Goal: Task Accomplishment & Management: Manage account settings

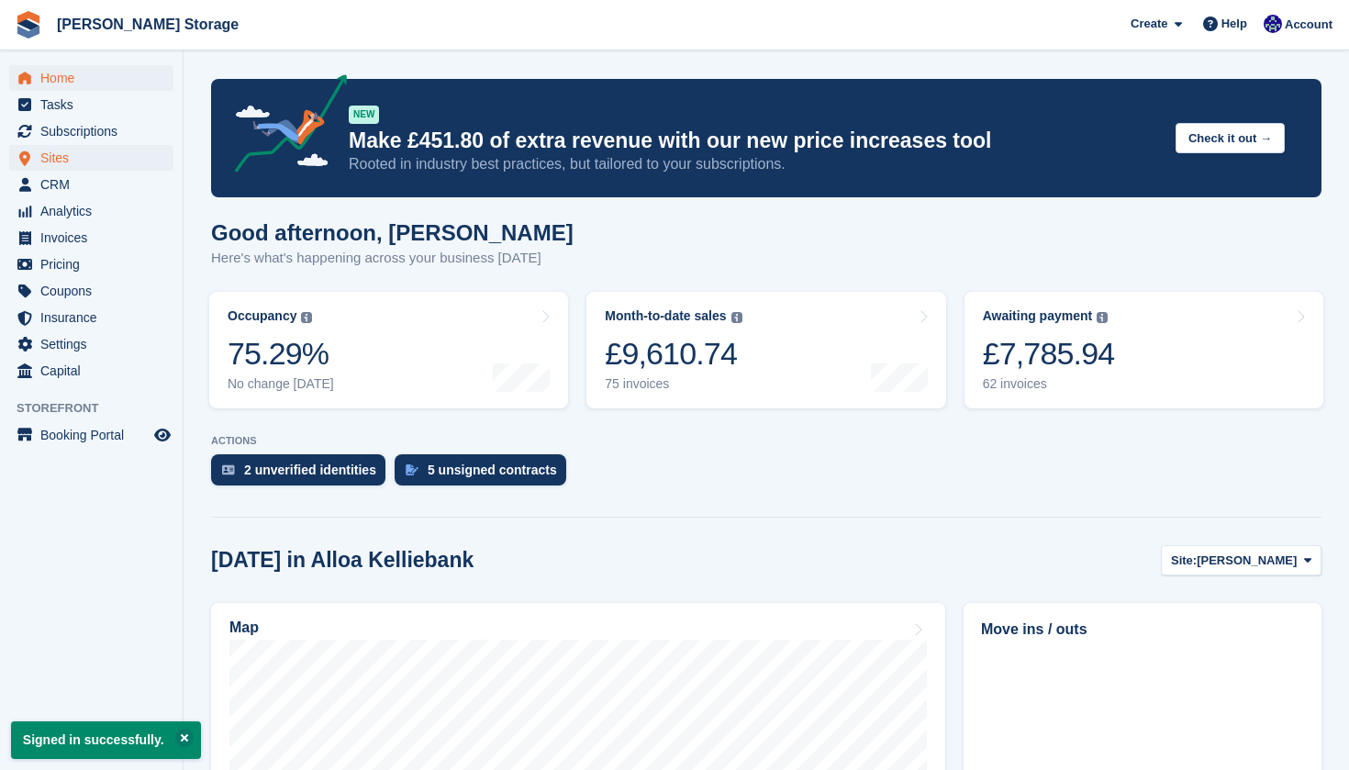
click at [92, 168] on span "Sites" at bounding box center [95, 158] width 110 height 26
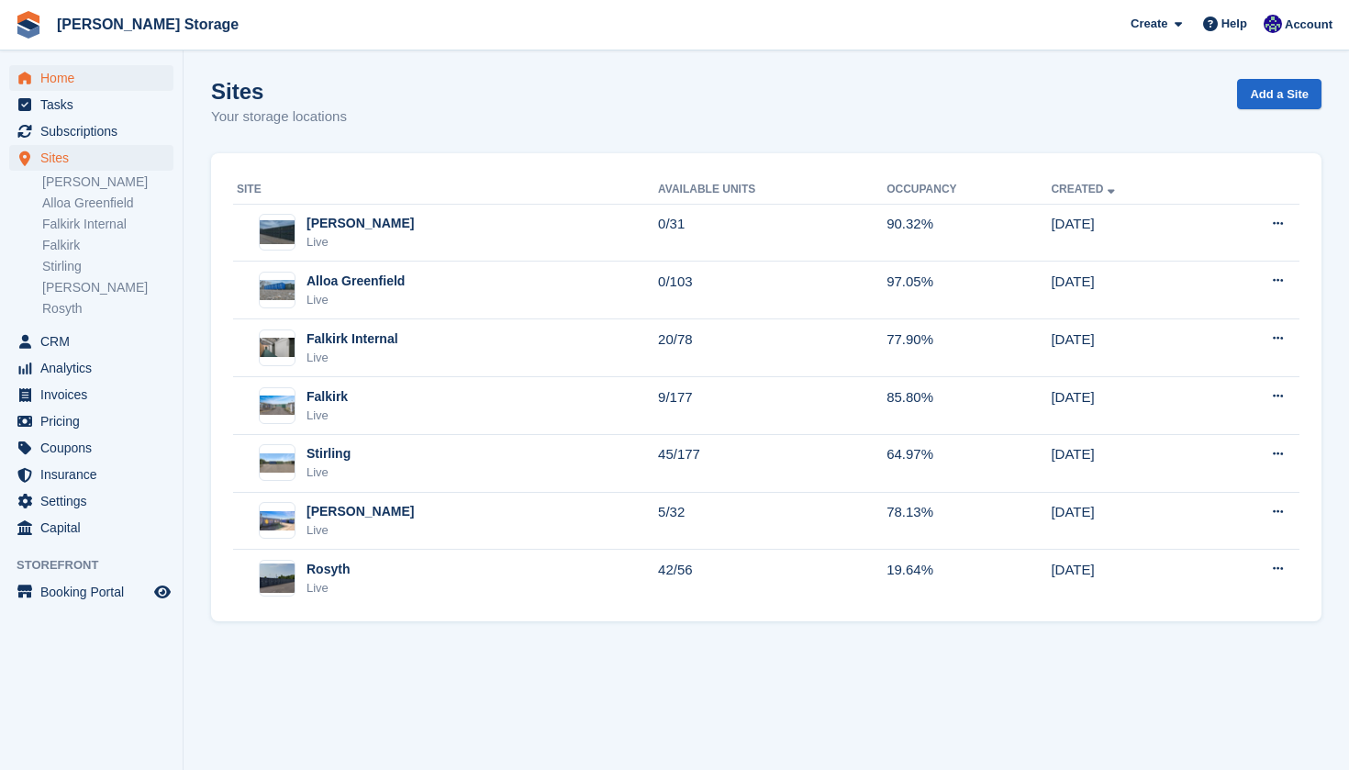
click at [109, 76] on span "Home" at bounding box center [95, 78] width 110 height 26
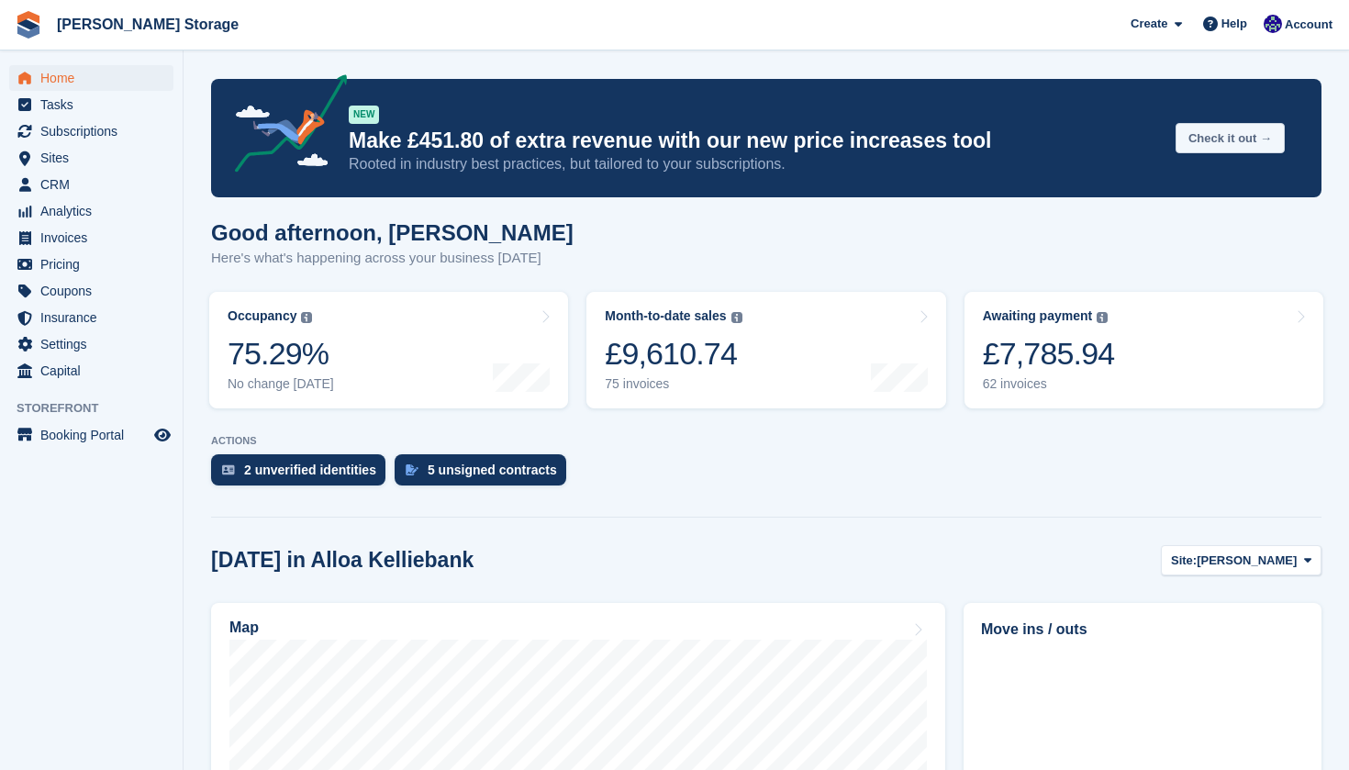
click at [1244, 144] on button "Check it out →" at bounding box center [1230, 138] width 109 height 30
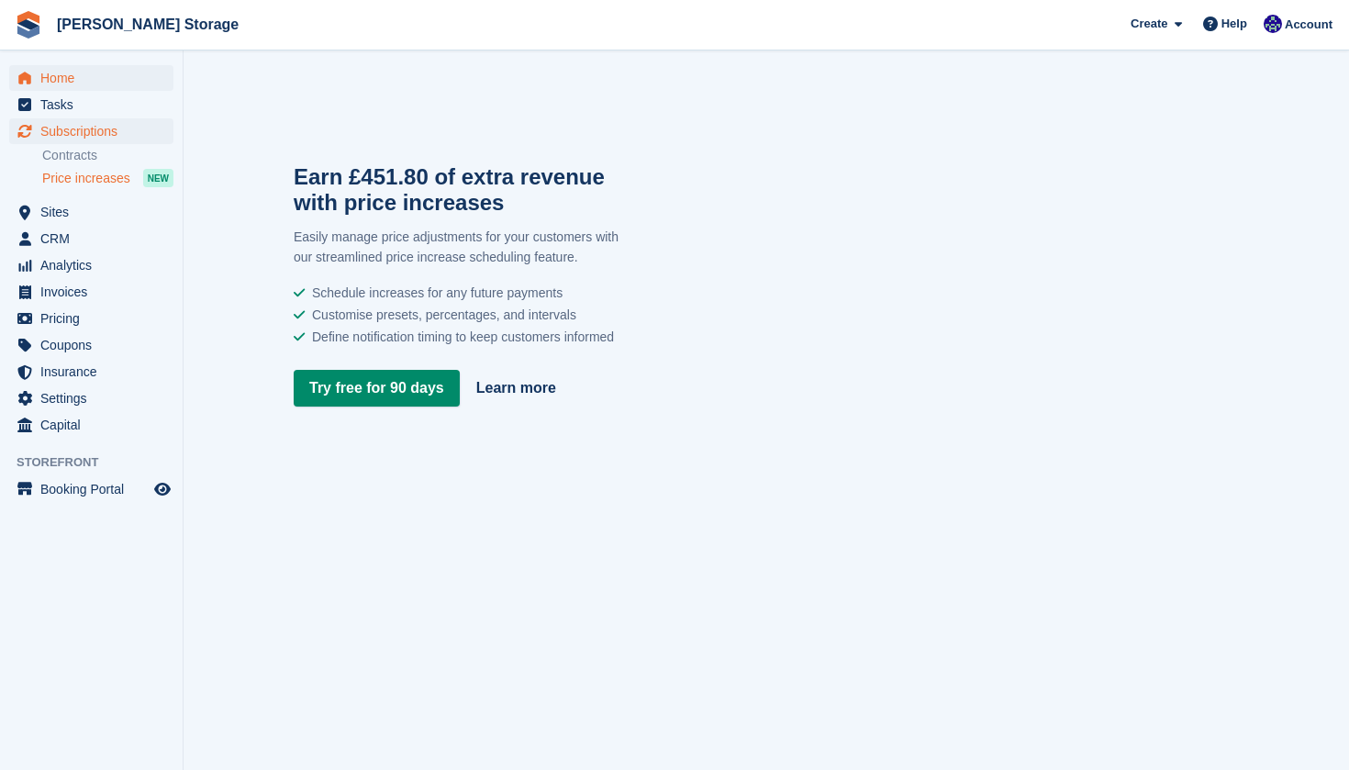
click at [74, 84] on span "Home" at bounding box center [95, 78] width 110 height 26
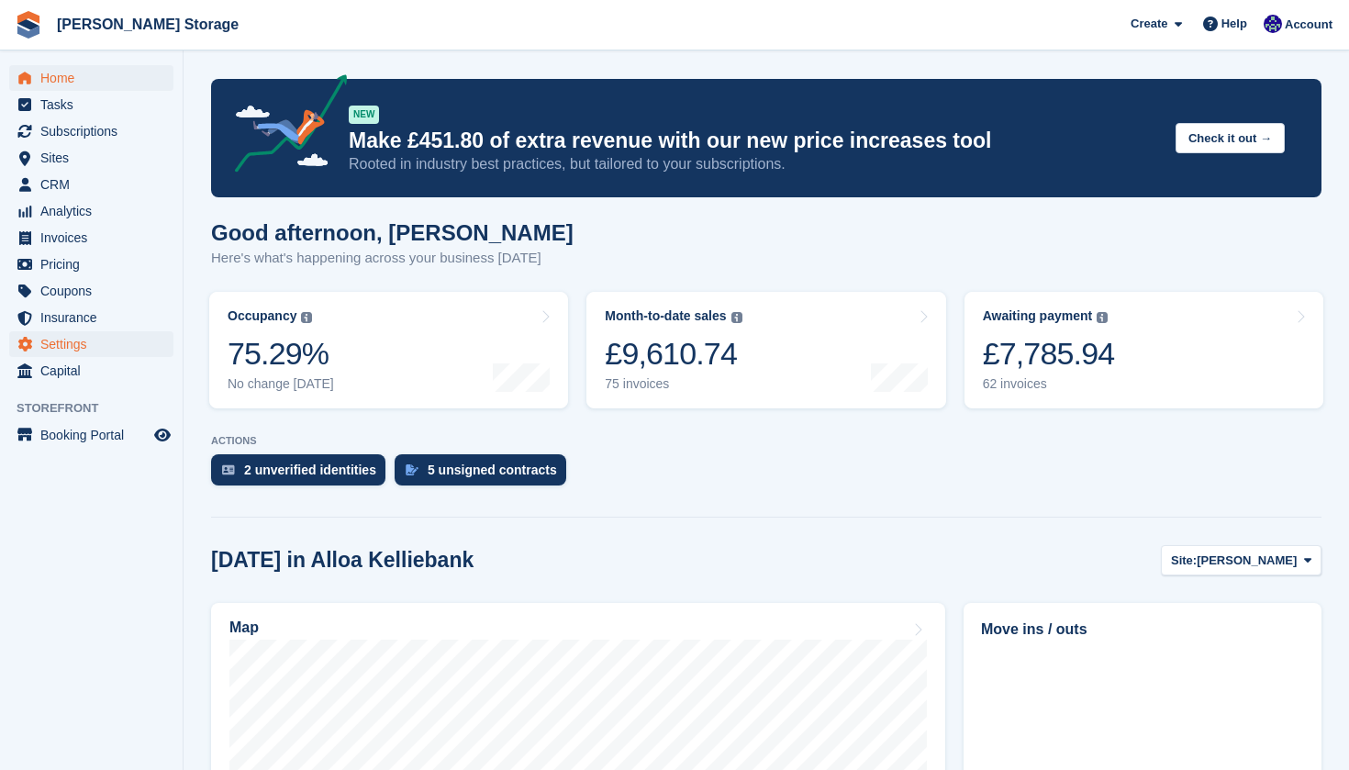
click at [105, 344] on span "Settings" at bounding box center [95, 344] width 110 height 26
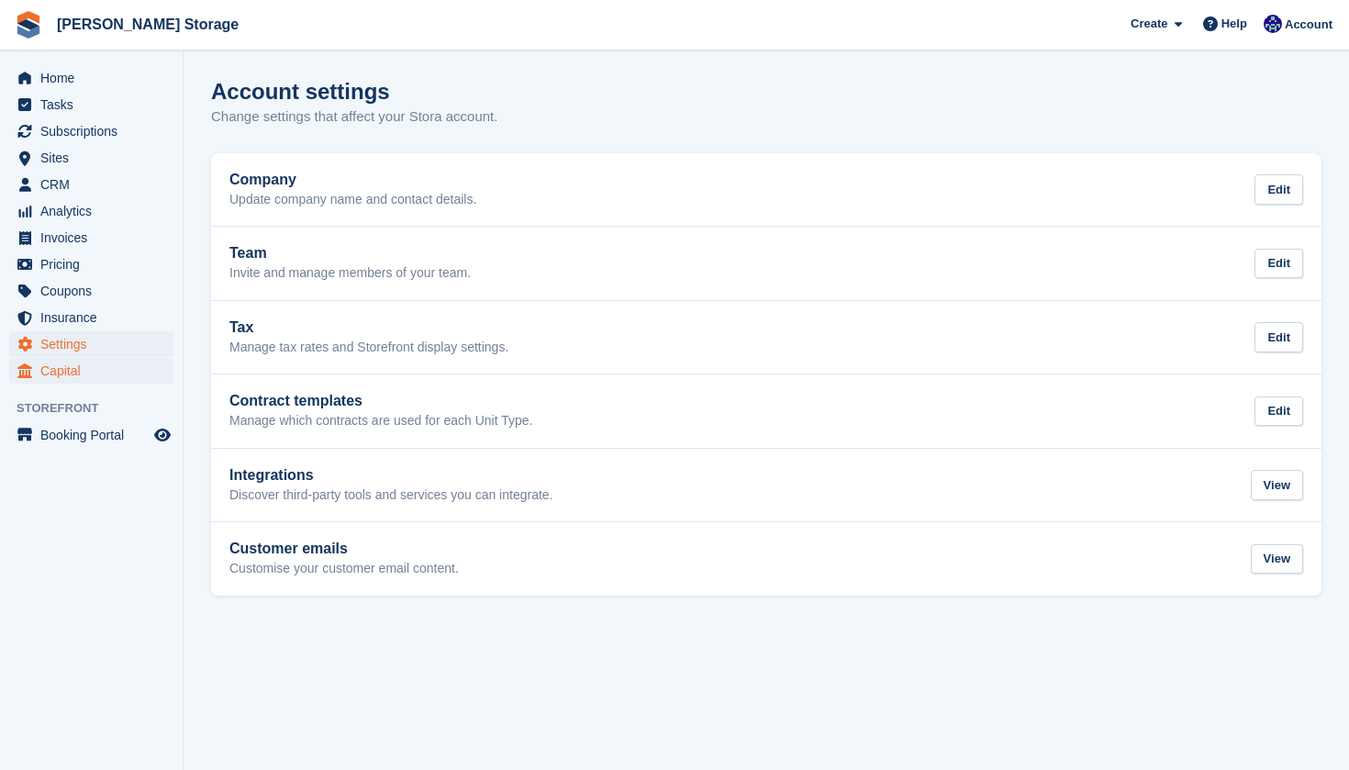
click at [95, 371] on span "Capital" at bounding box center [95, 371] width 110 height 26
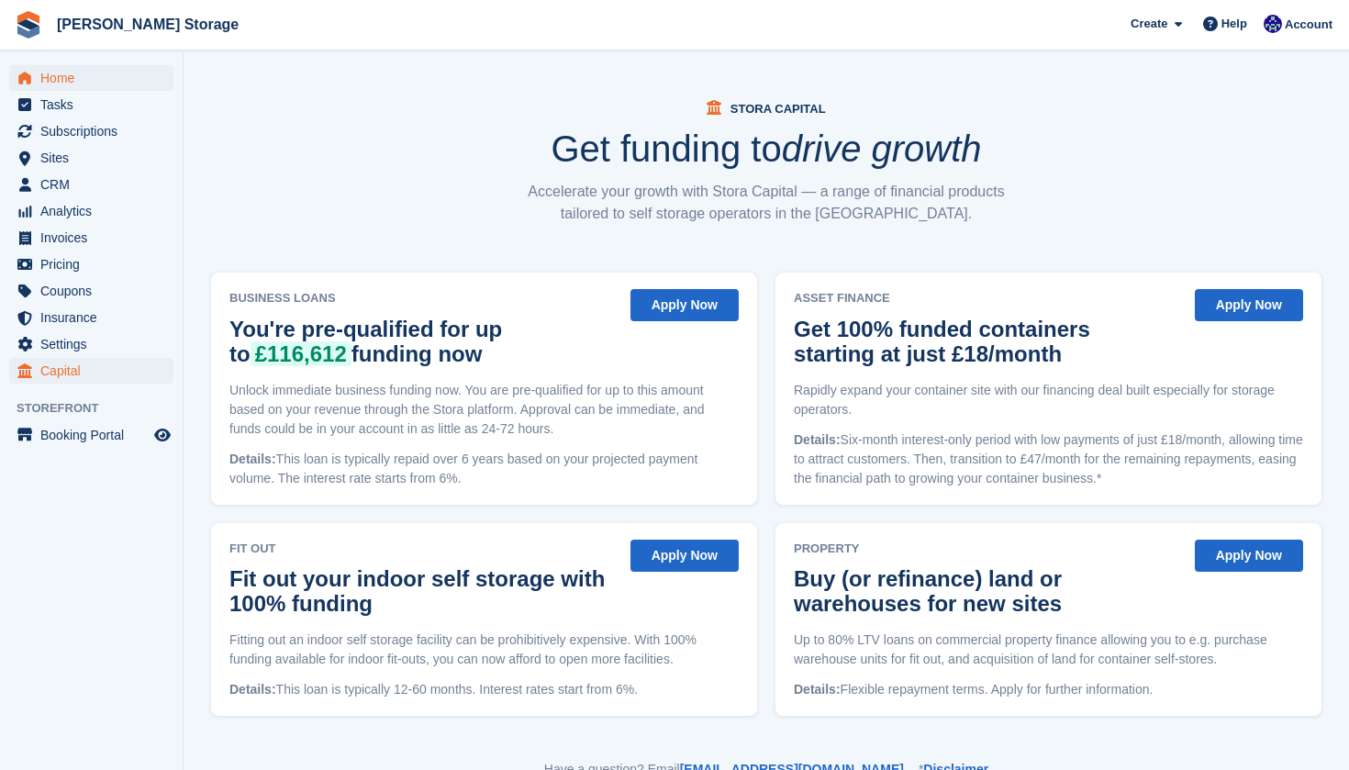
click at [105, 77] on span "Home" at bounding box center [95, 78] width 110 height 26
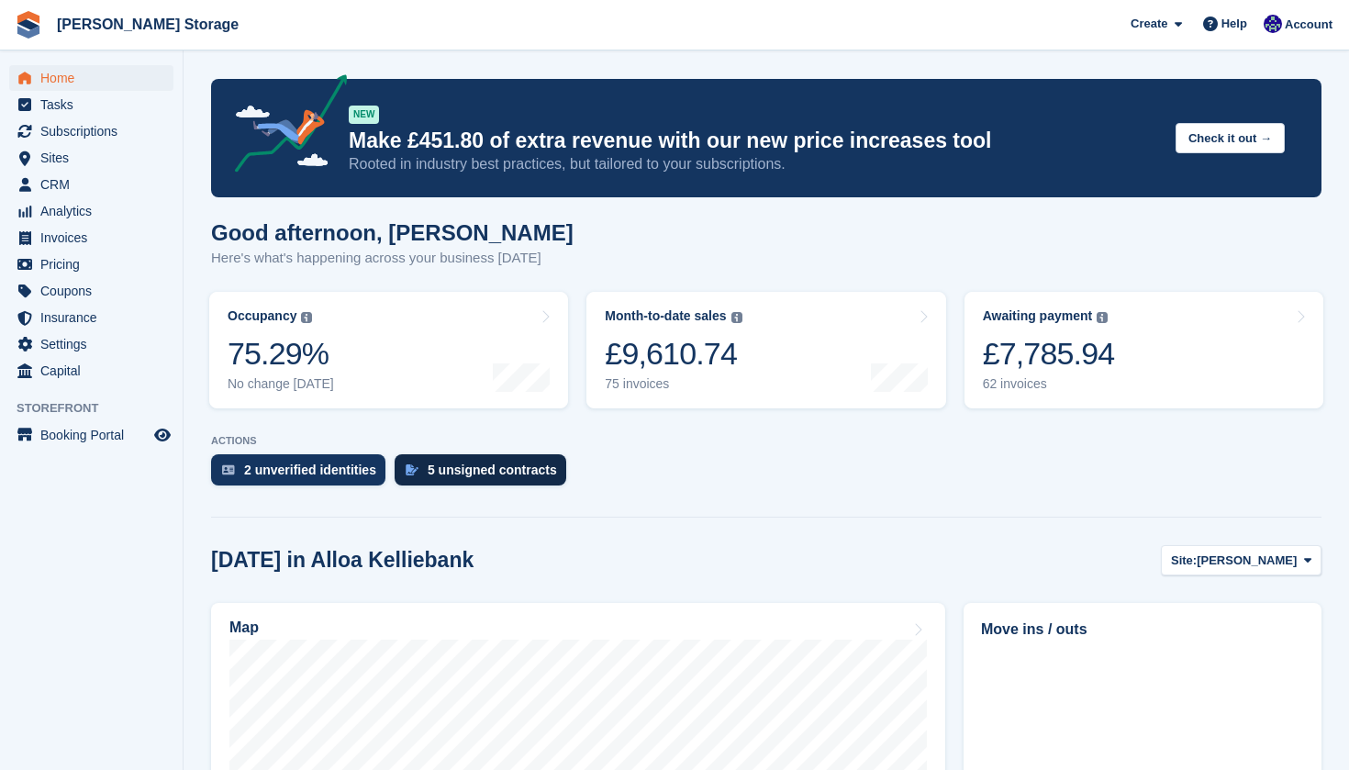
click at [491, 455] on link "5 unsigned contracts" at bounding box center [485, 474] width 181 height 40
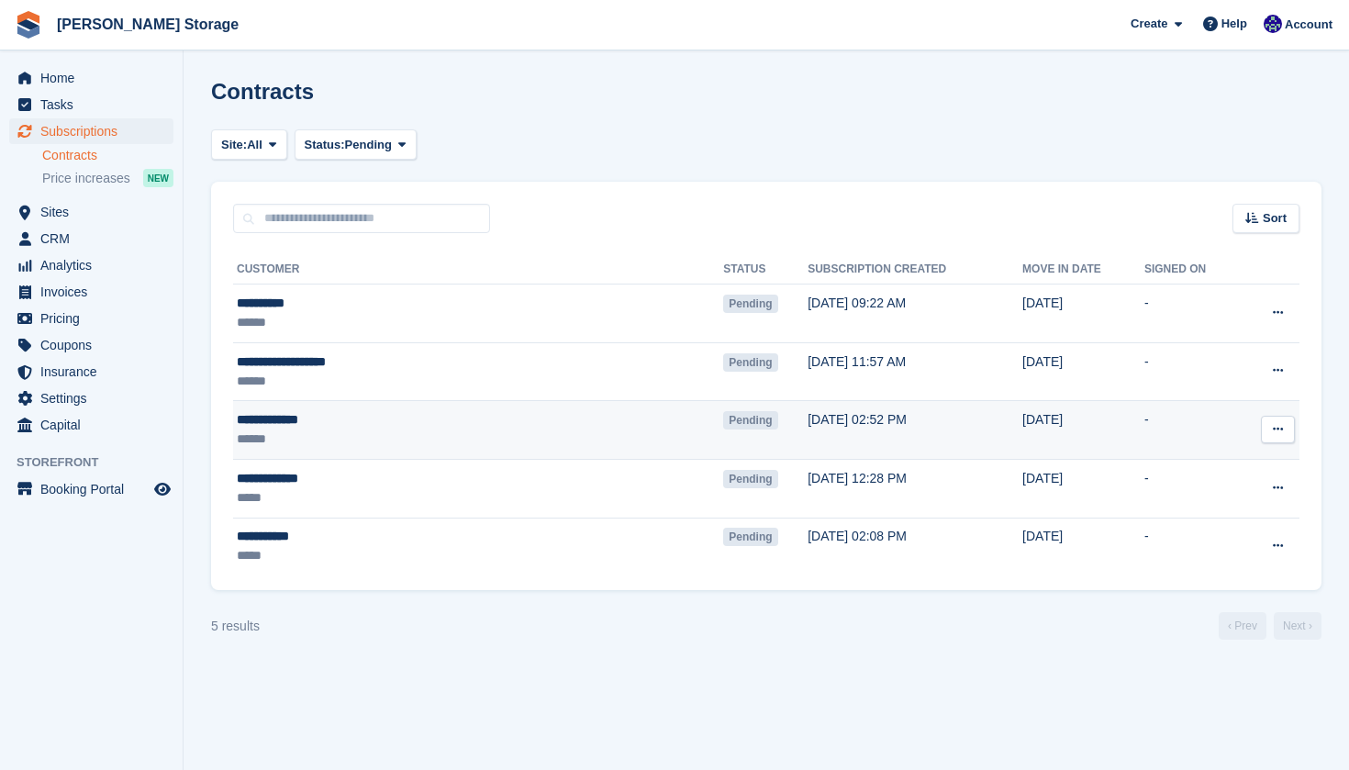
click at [404, 446] on div "******" at bounding box center [393, 438] width 313 height 19
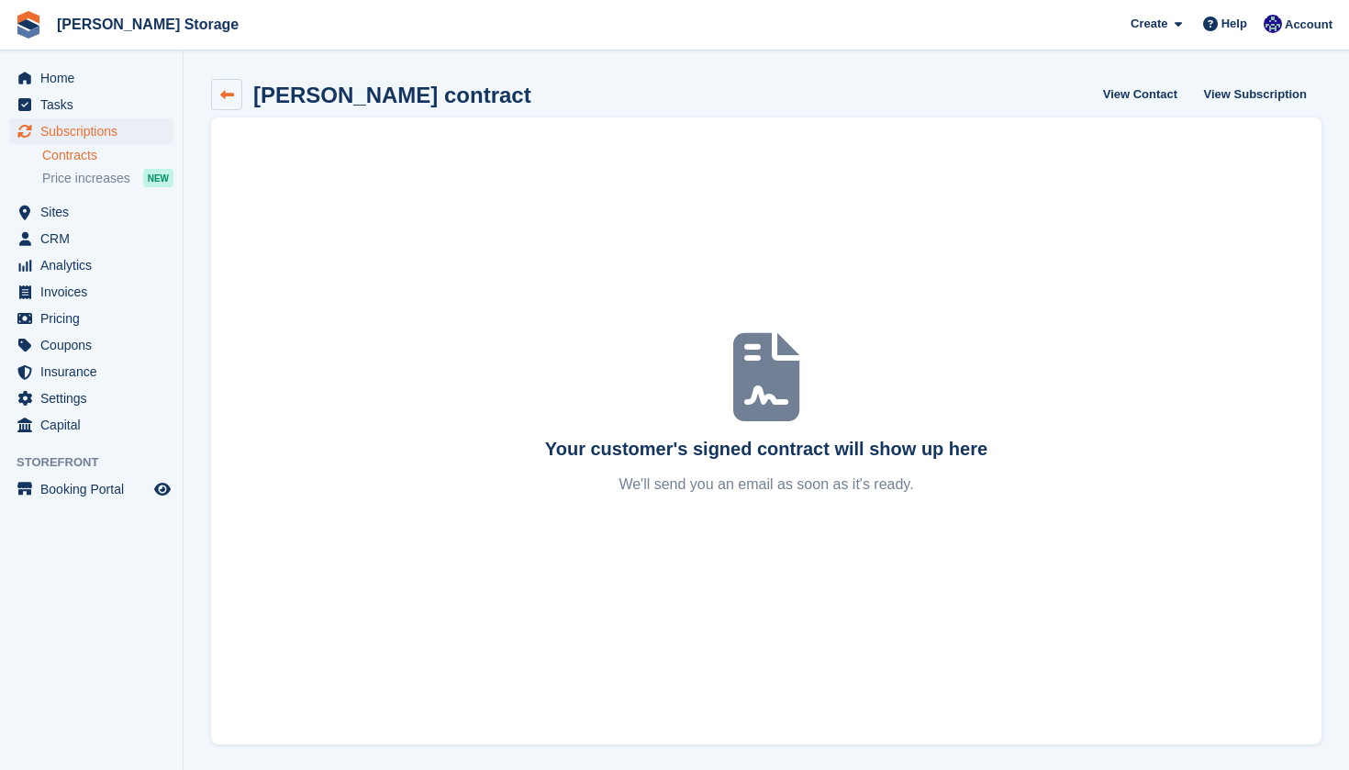
click at [217, 98] on link at bounding box center [226, 94] width 31 height 31
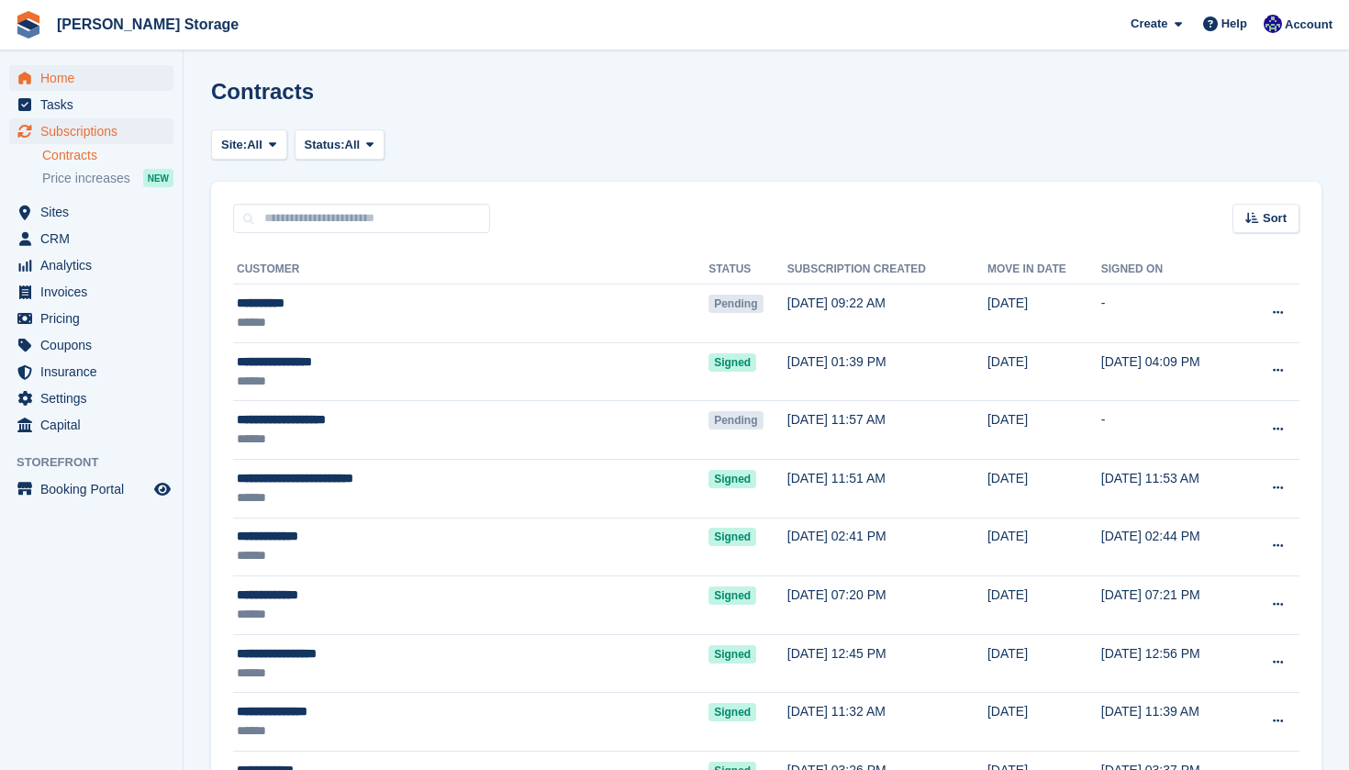
click at [91, 85] on span "Home" at bounding box center [95, 78] width 110 height 26
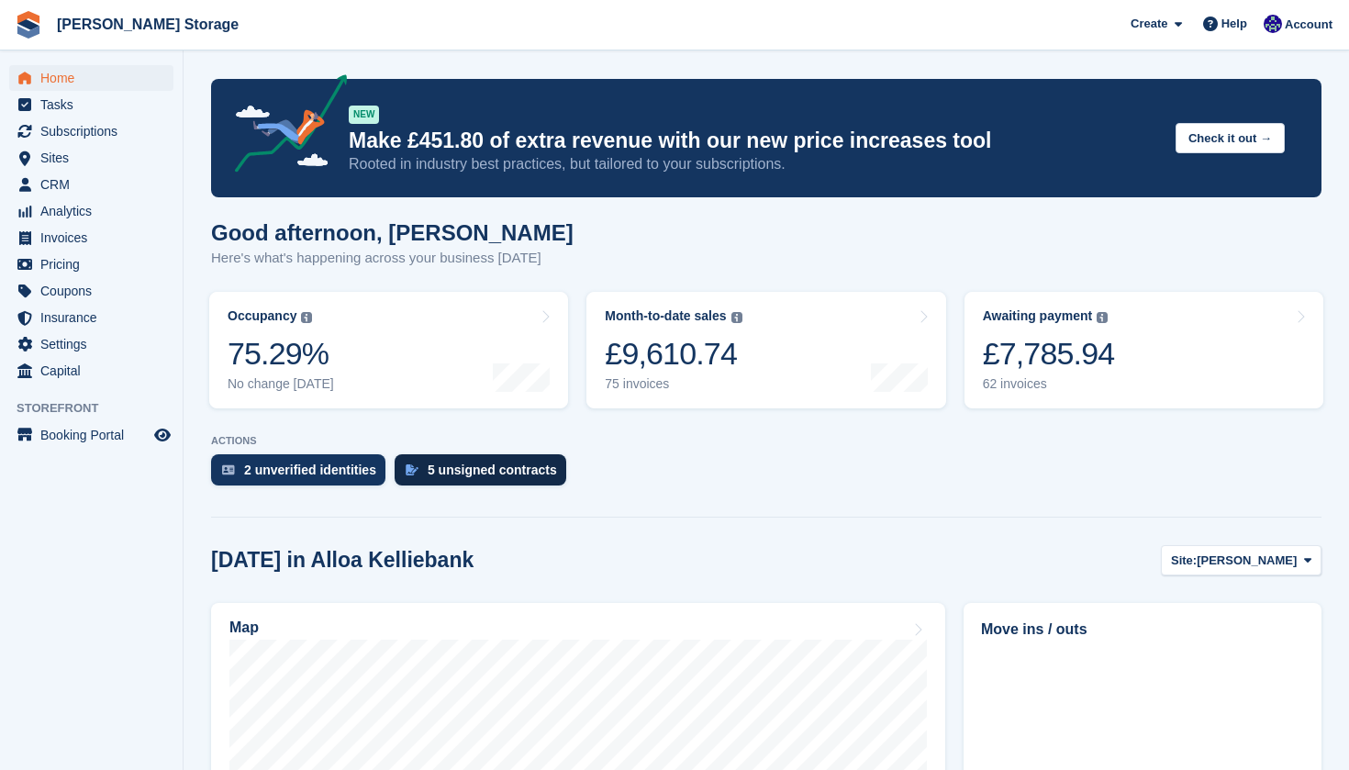
click at [460, 477] on div "5 unsigned contracts" at bounding box center [492, 470] width 129 height 15
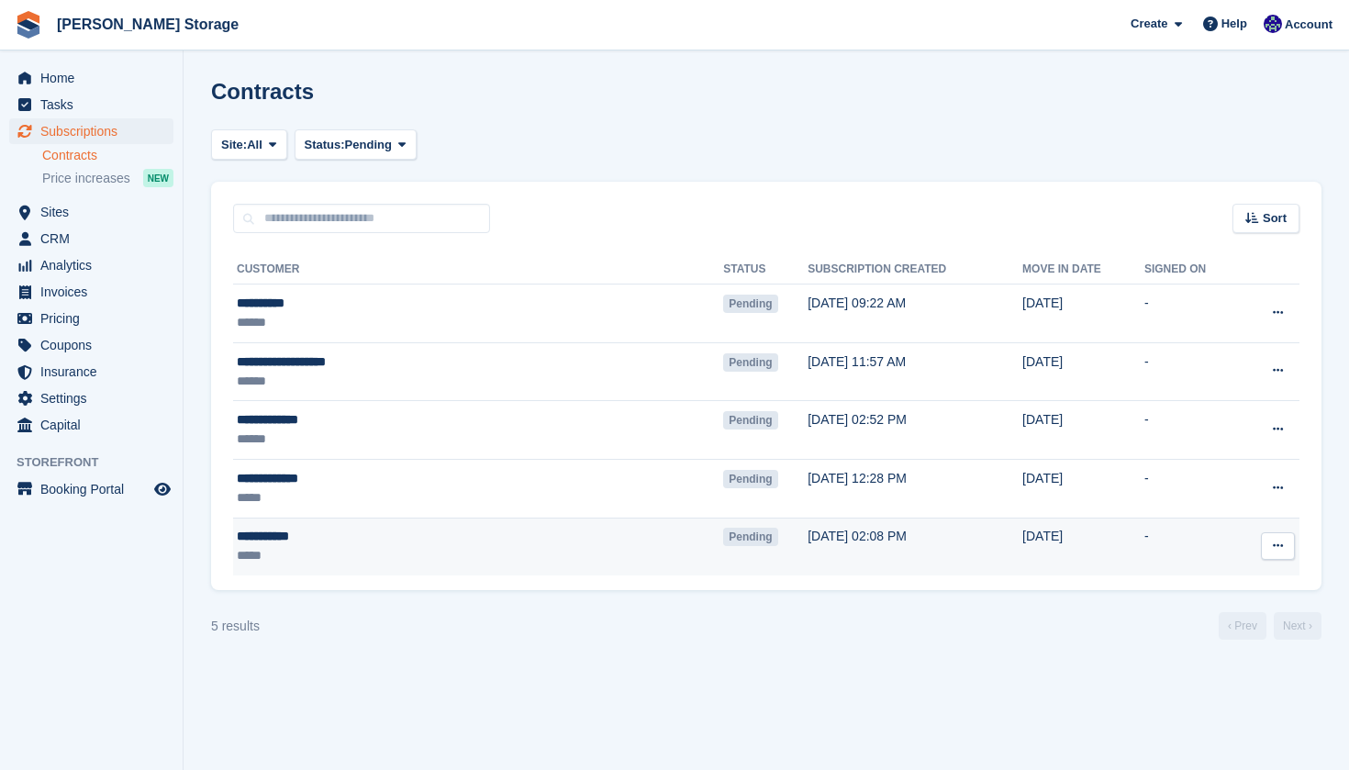
click at [1279, 547] on icon at bounding box center [1278, 546] width 10 height 12
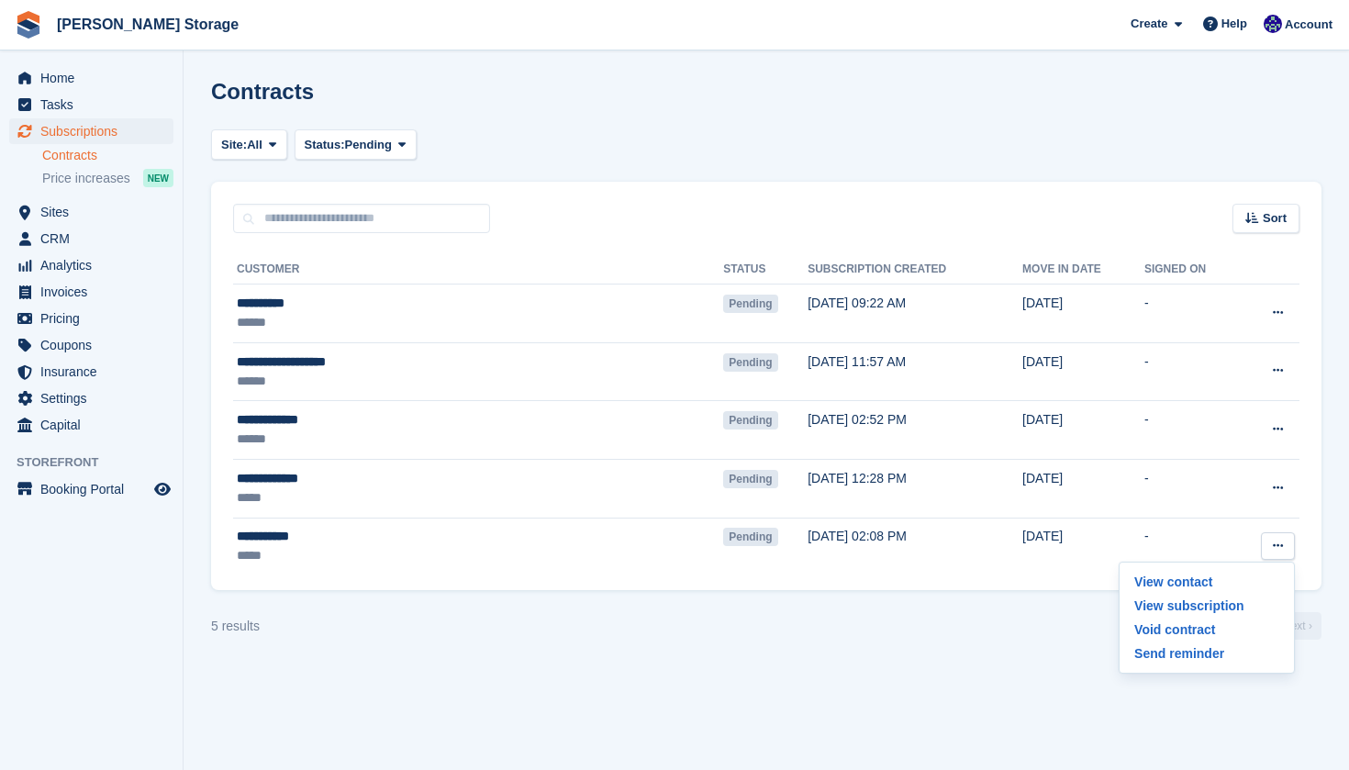
click at [991, 629] on div "5 results ‹ Prev Next ›" at bounding box center [766, 626] width 1110 height 28
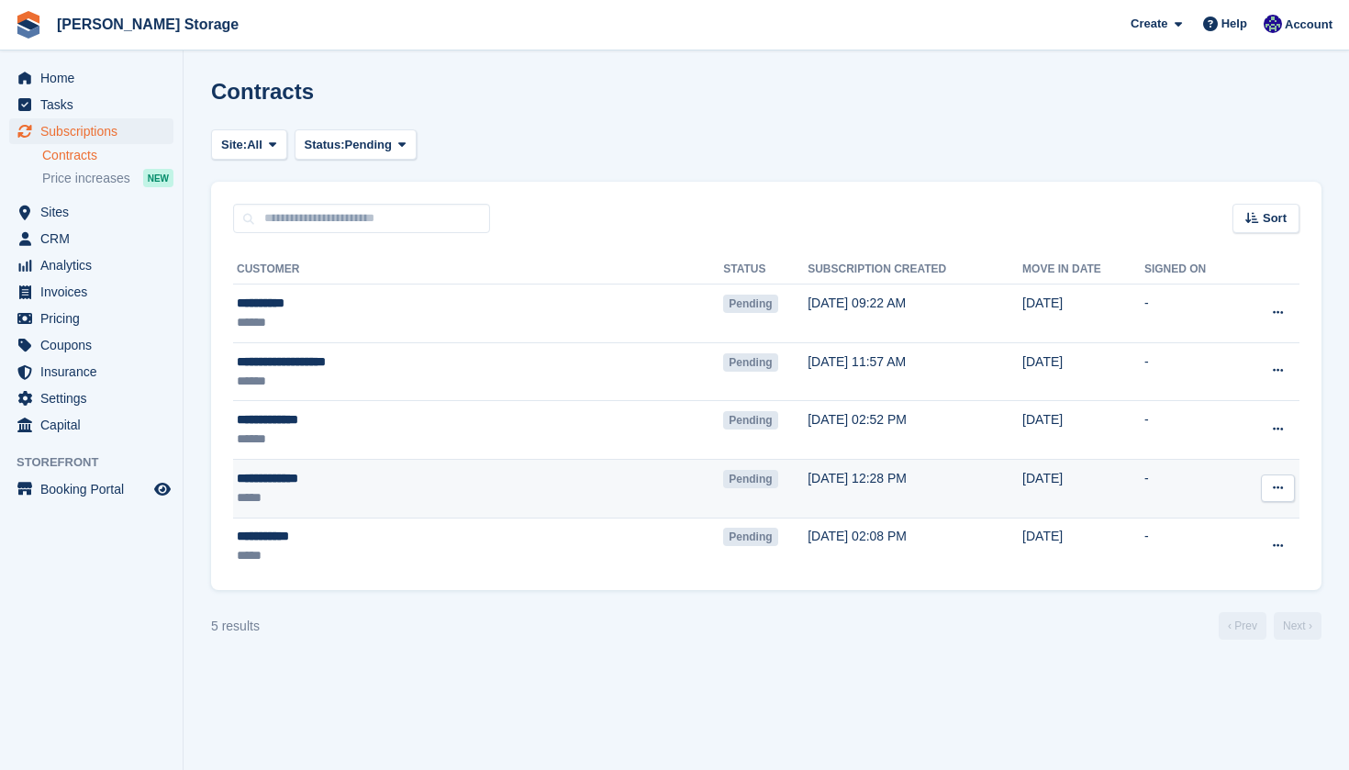
click at [415, 491] on div "*****" at bounding box center [393, 497] width 313 height 19
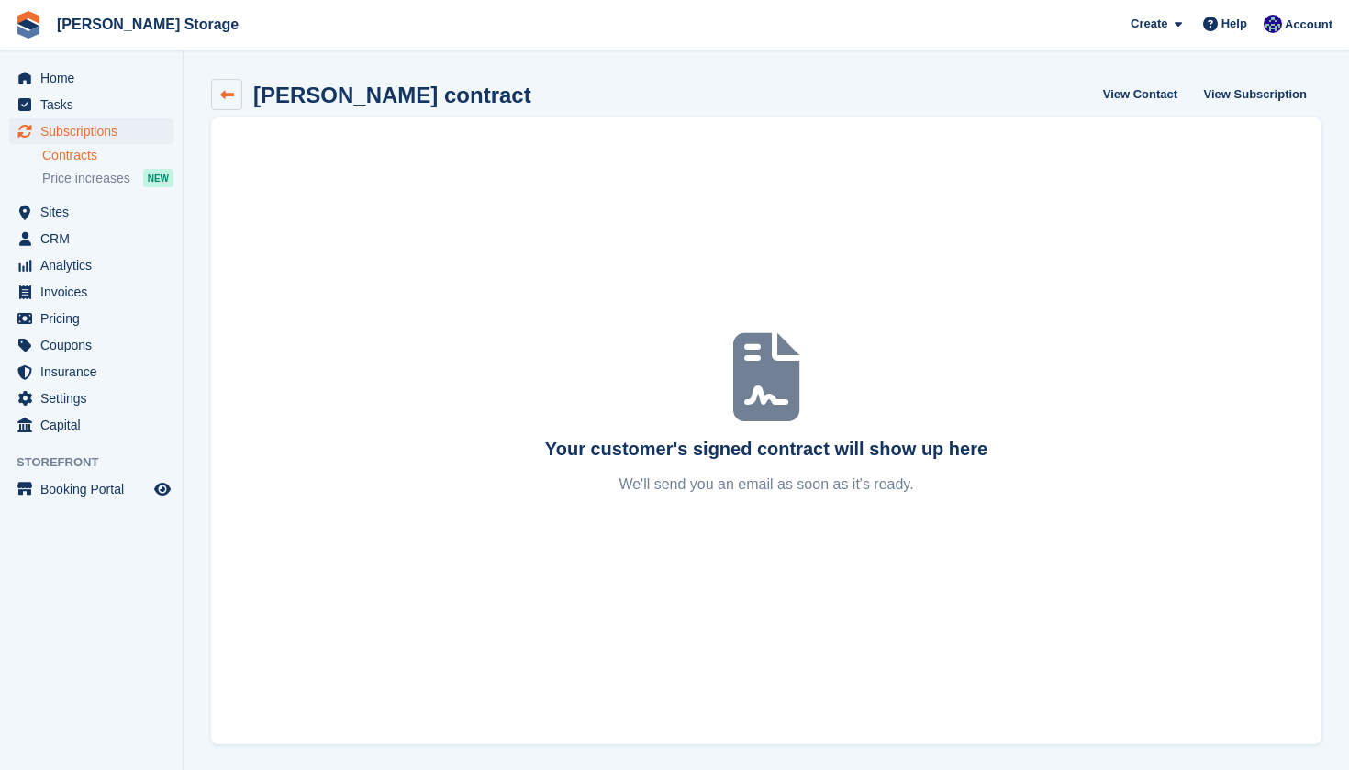
click at [229, 94] on icon at bounding box center [227, 95] width 14 height 14
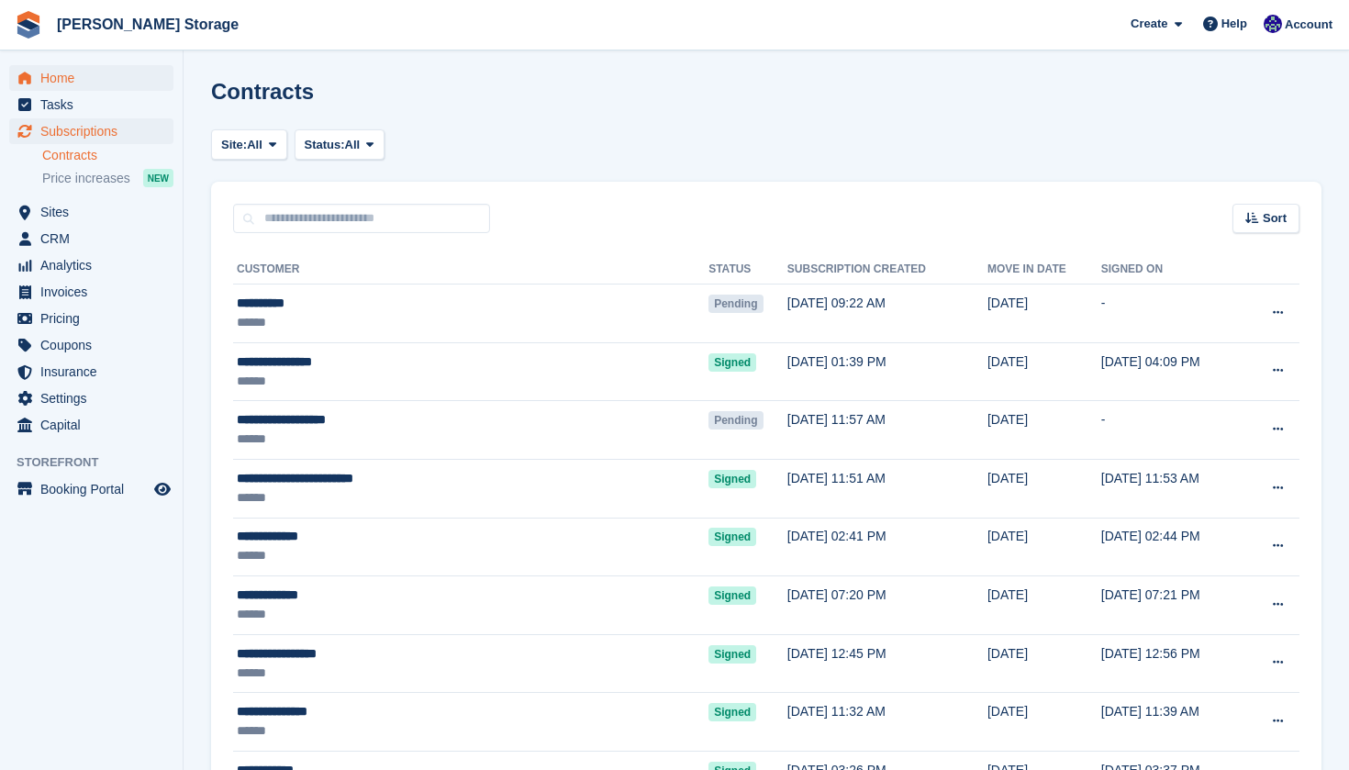
click at [88, 86] on span "Home" at bounding box center [95, 78] width 110 height 26
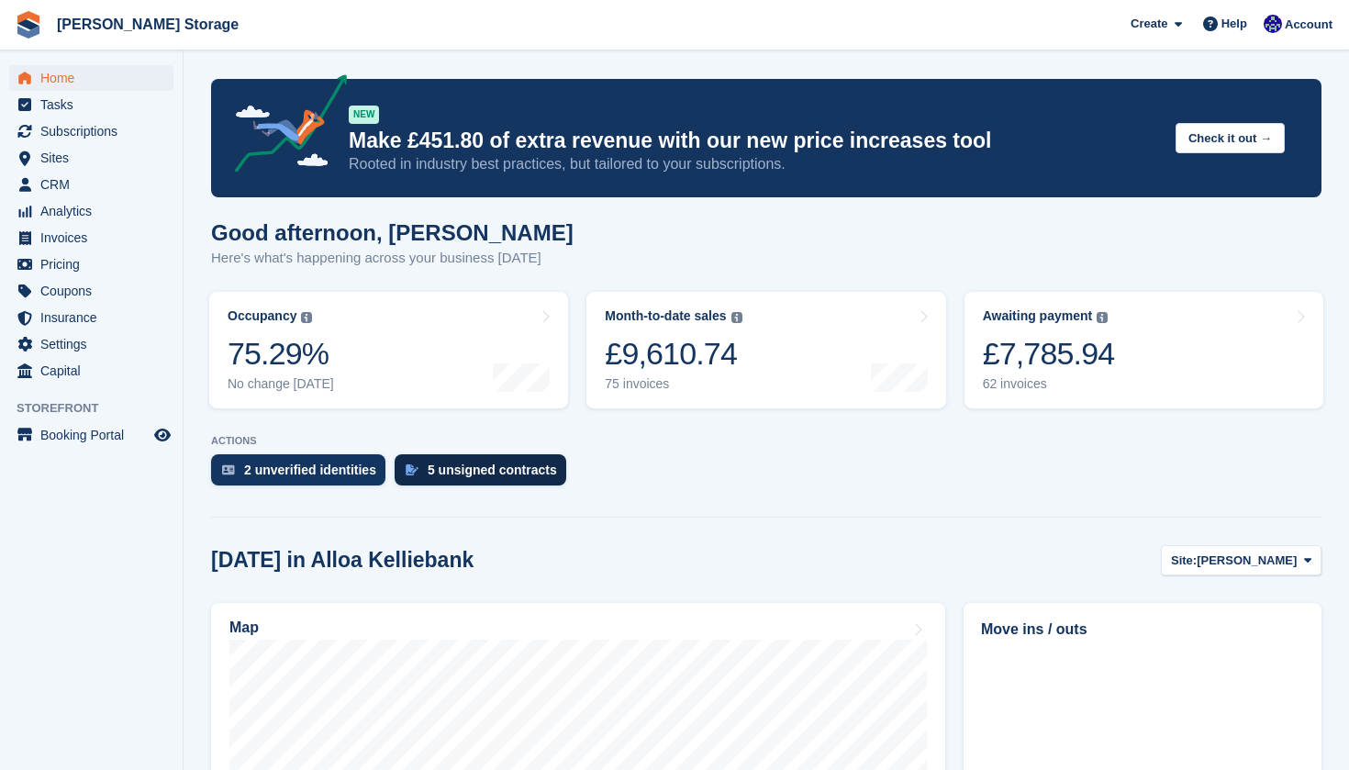
click at [482, 466] on div "5 unsigned contracts" at bounding box center [492, 470] width 129 height 15
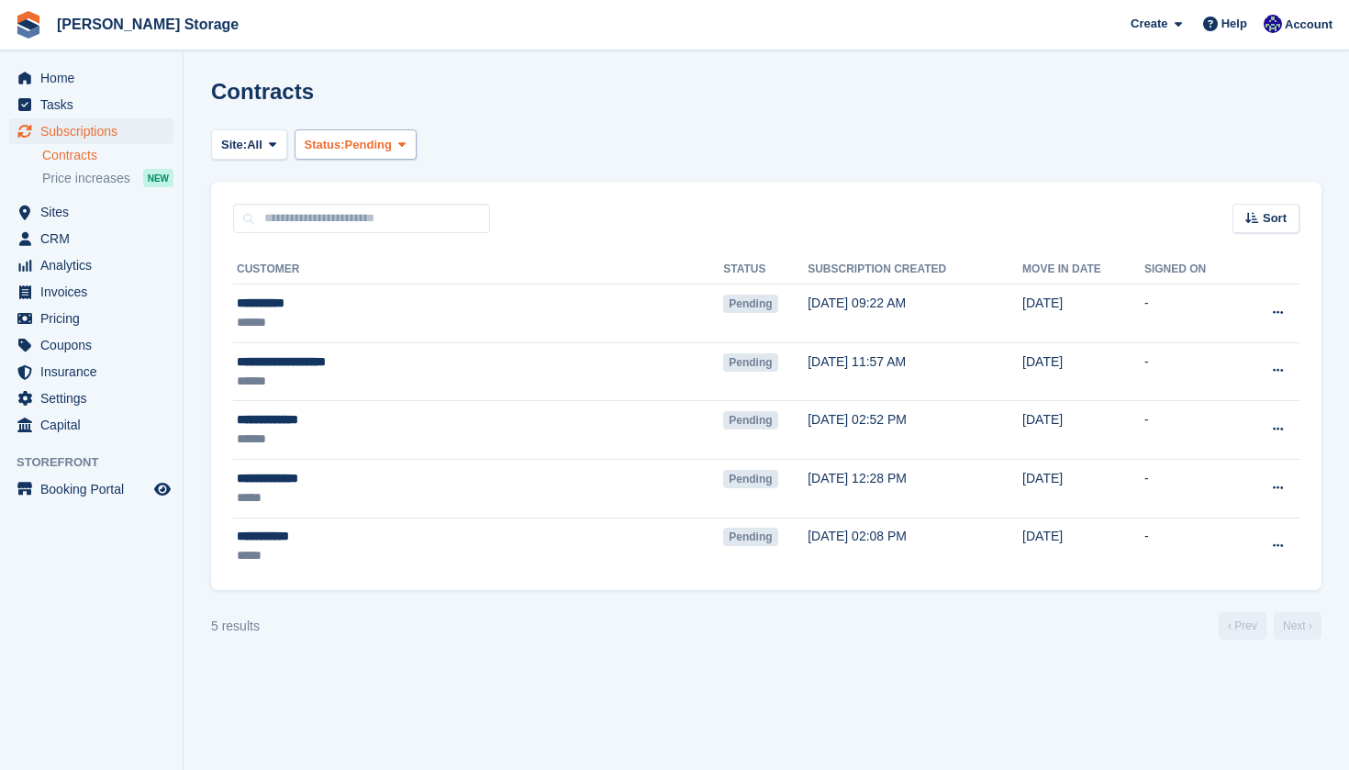
click at [409, 140] on span at bounding box center [402, 144] width 15 height 15
click at [406, 148] on icon at bounding box center [401, 145] width 7 height 12
click at [95, 240] on span "CRM" at bounding box center [95, 239] width 110 height 26
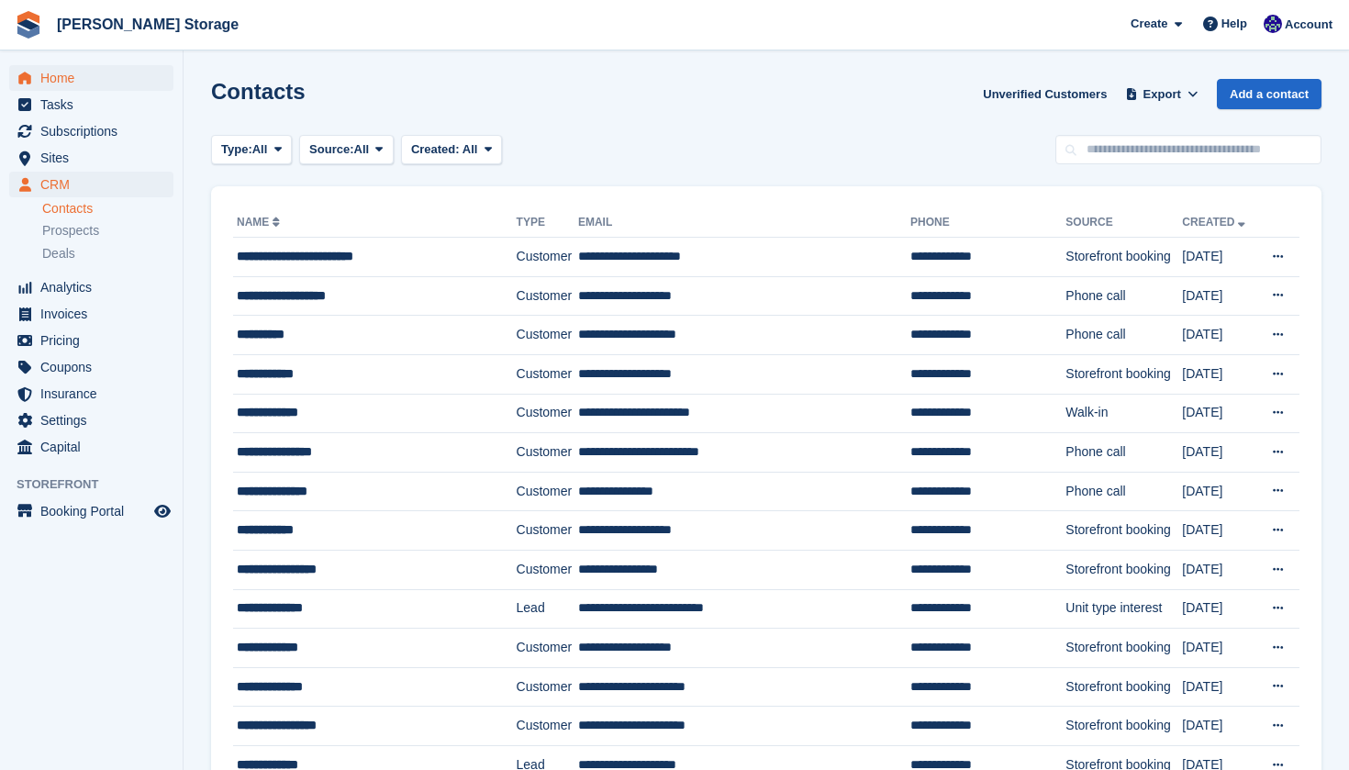
click at [78, 84] on span "Home" at bounding box center [95, 78] width 110 height 26
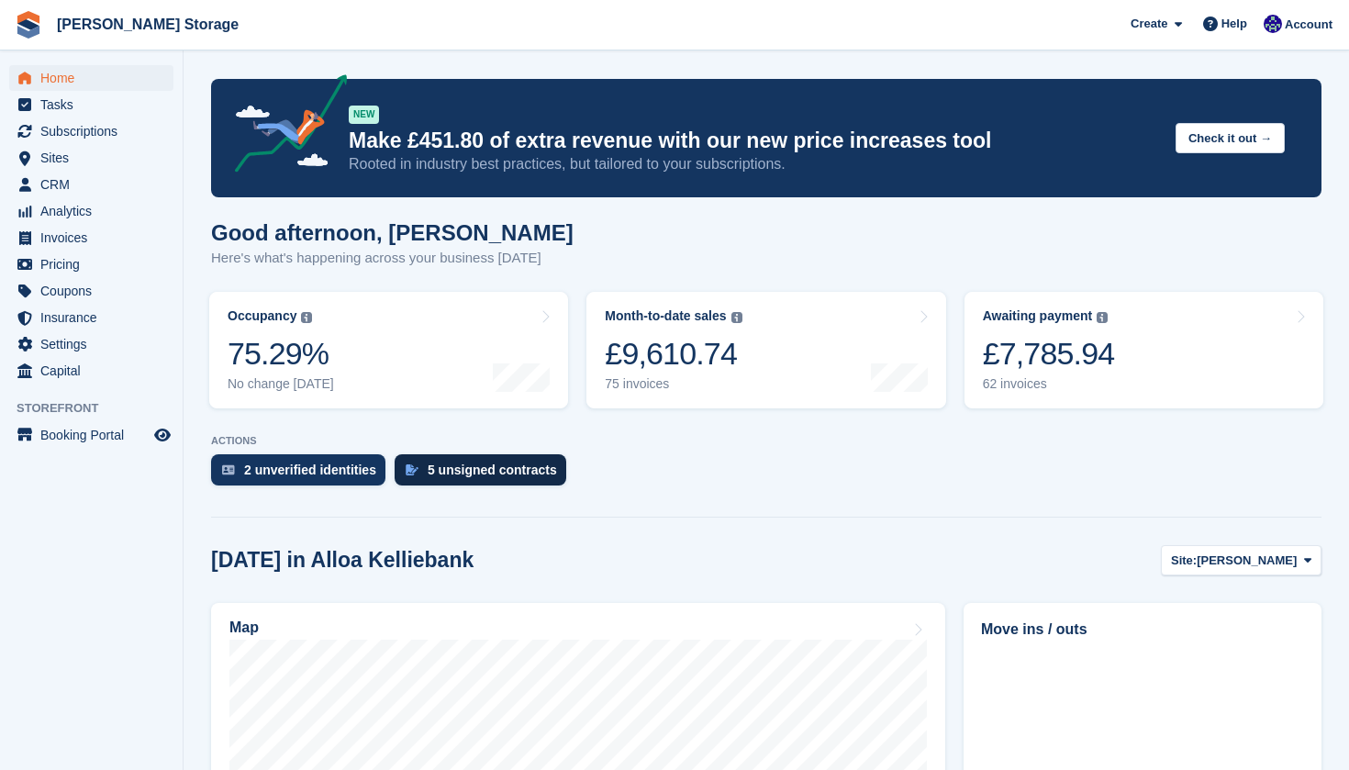
click at [505, 473] on div "5 unsigned contracts" at bounding box center [492, 470] width 129 height 15
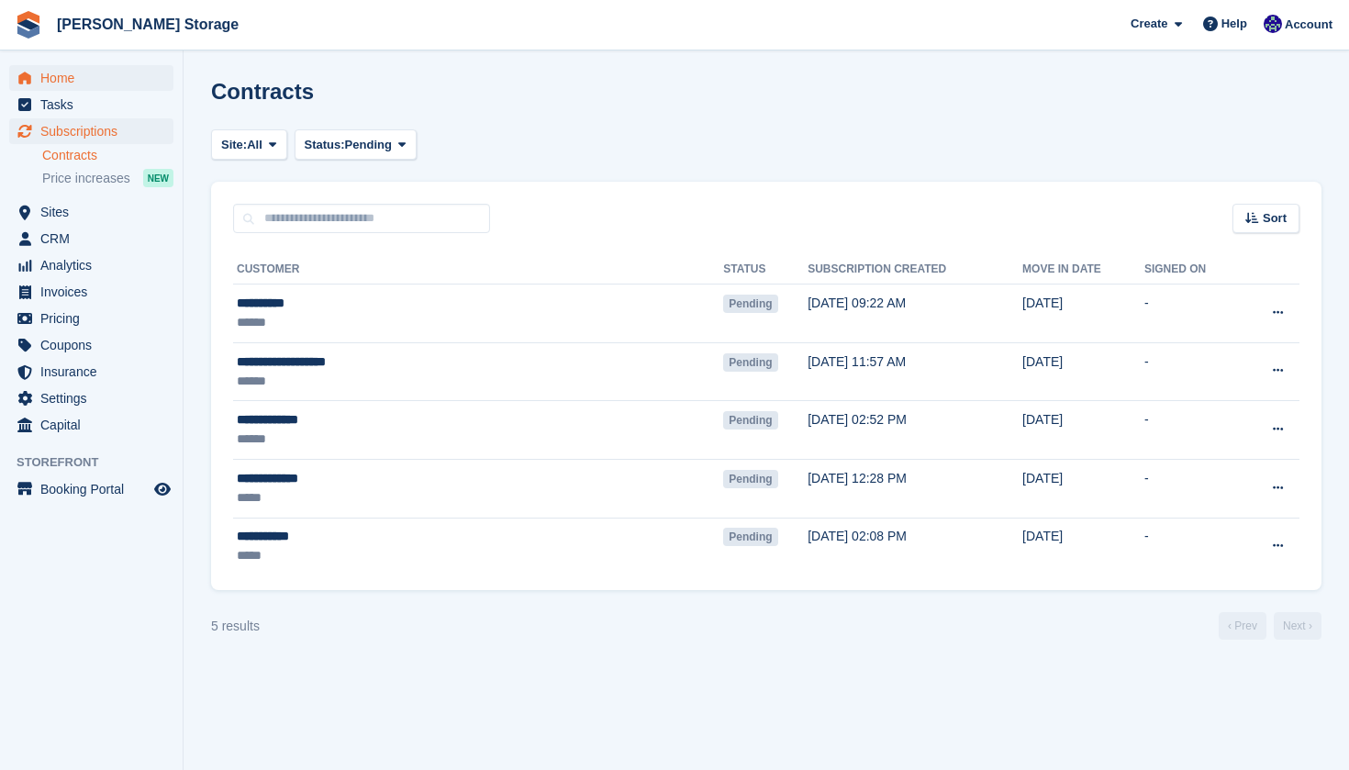
click at [95, 81] on span "Home" at bounding box center [95, 78] width 110 height 26
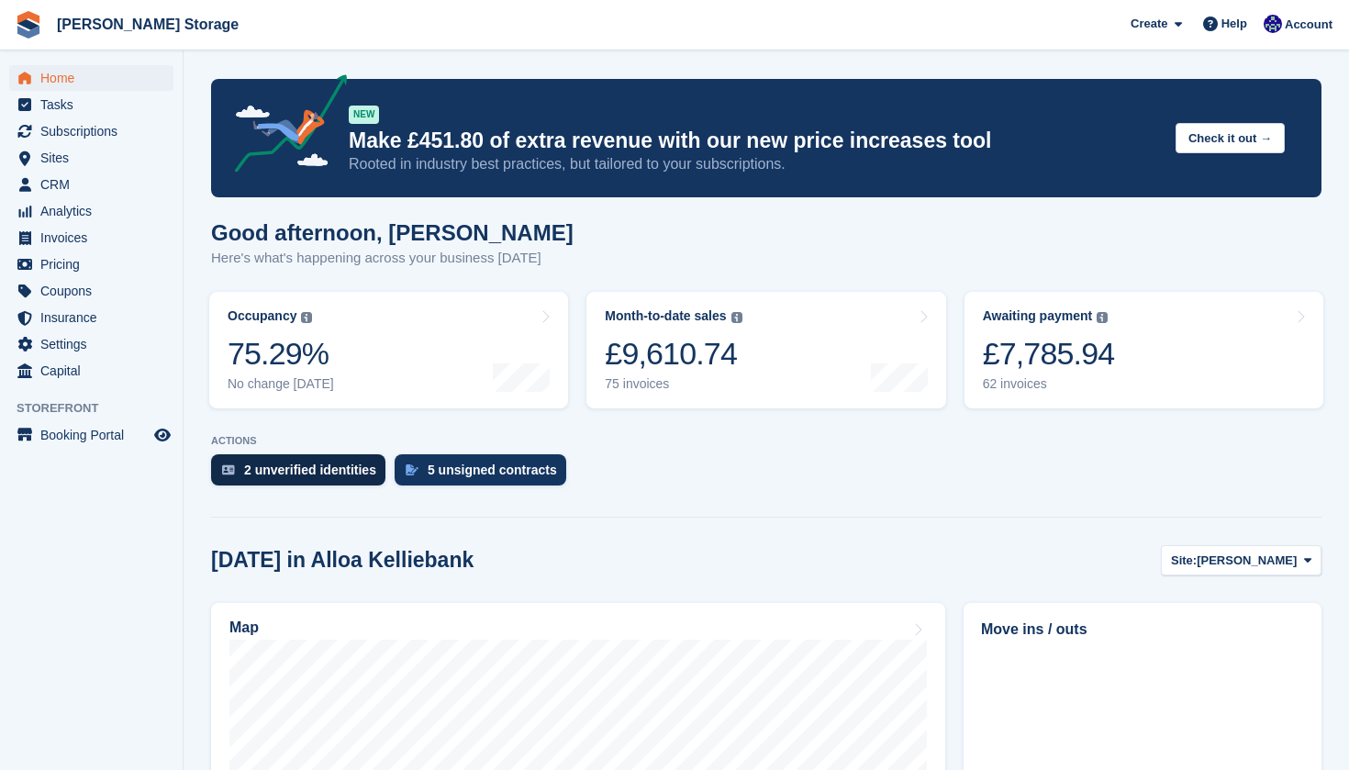
click at [336, 463] on div "2 unverified identities" at bounding box center [310, 470] width 132 height 15
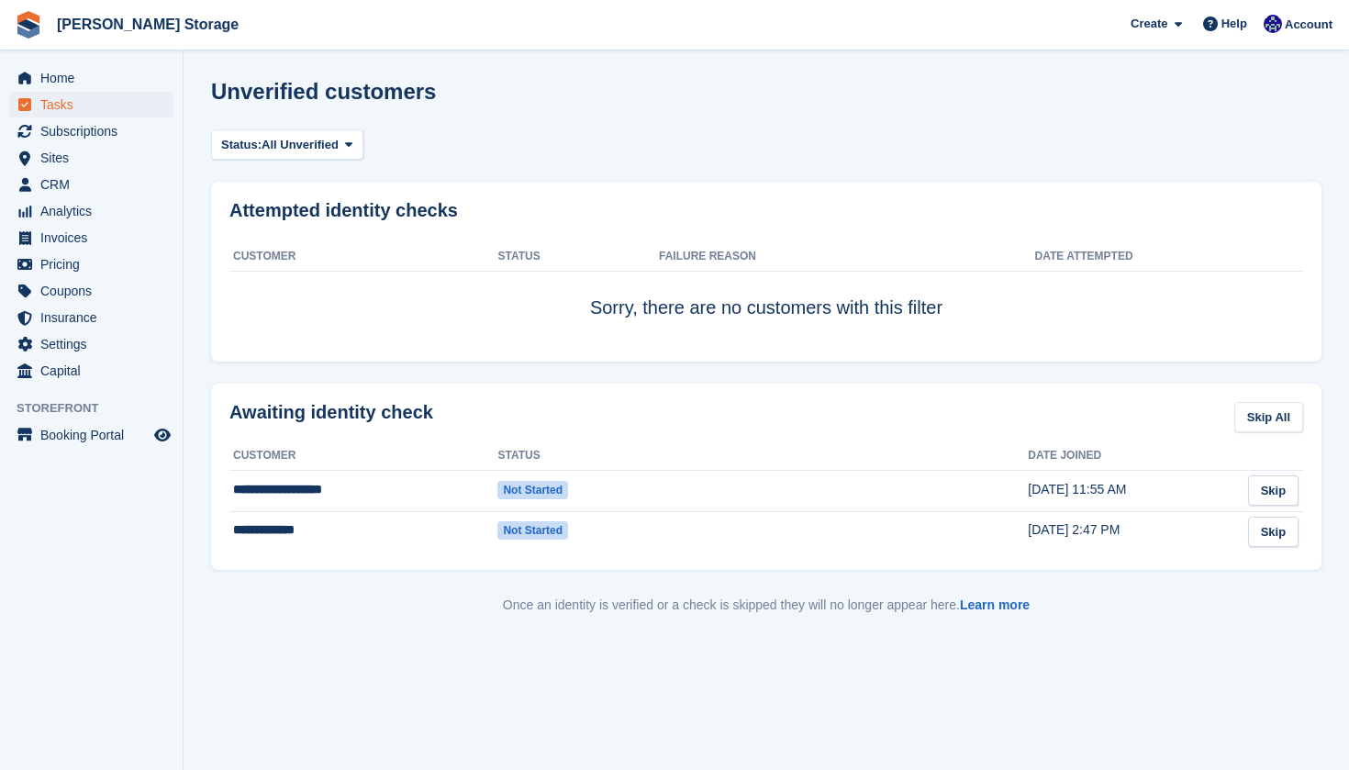
click at [119, 93] on span "Tasks" at bounding box center [95, 105] width 110 height 26
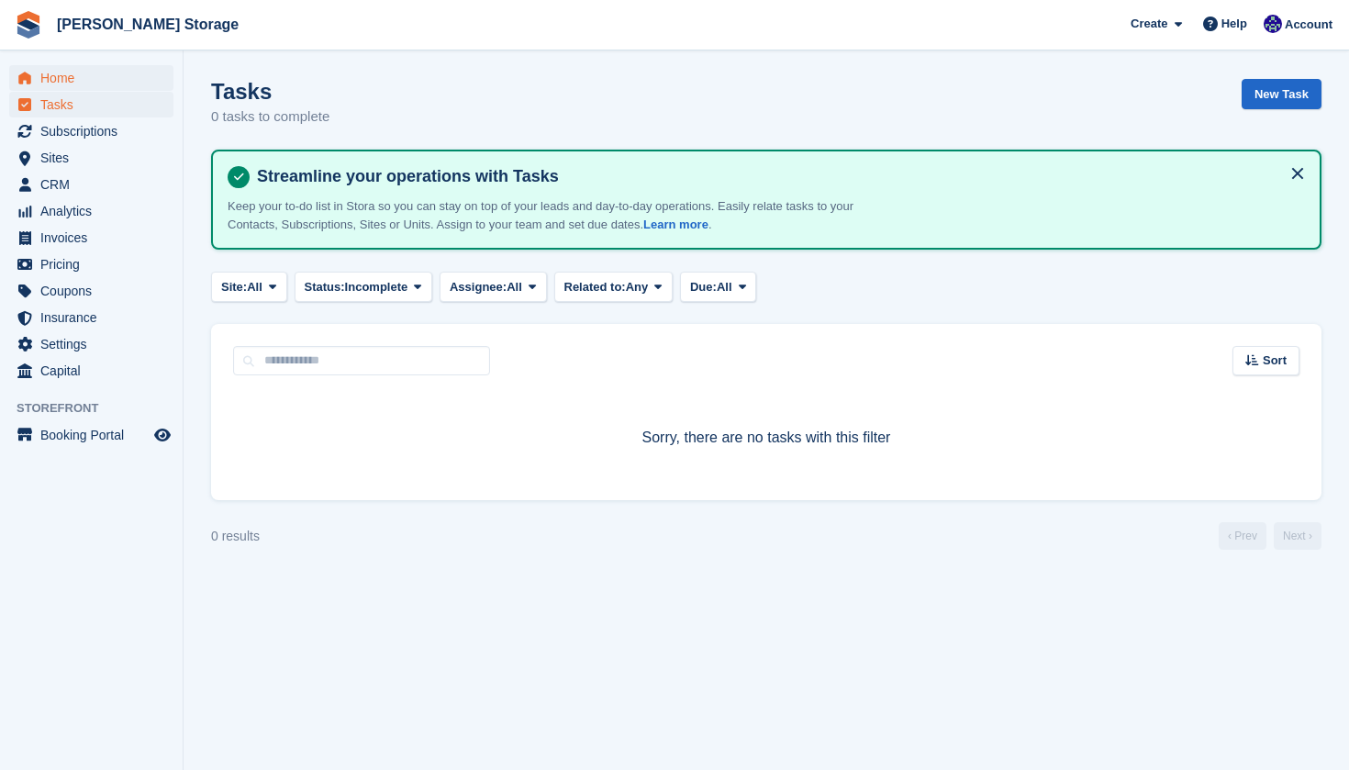
click at [111, 83] on span "Home" at bounding box center [95, 78] width 110 height 26
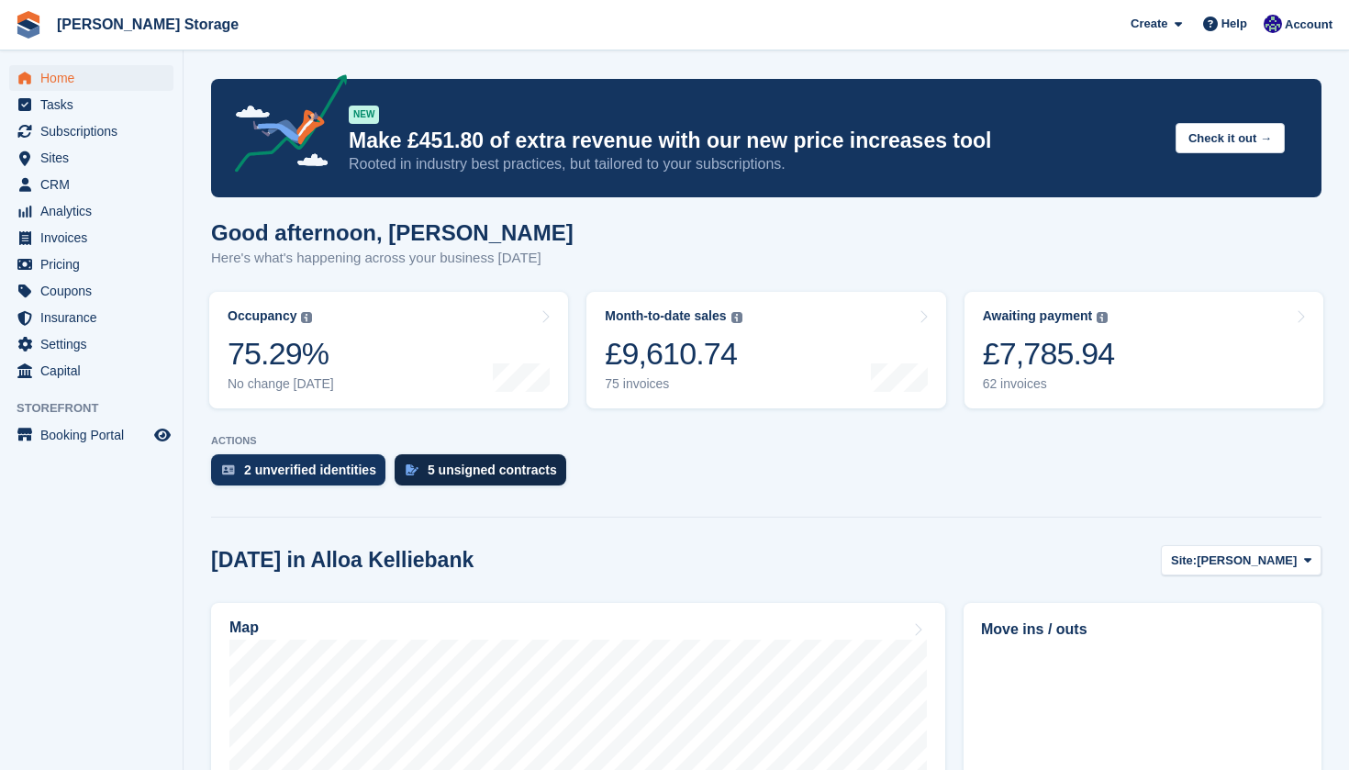
click at [449, 475] on div "5 unsigned contracts" at bounding box center [492, 470] width 129 height 15
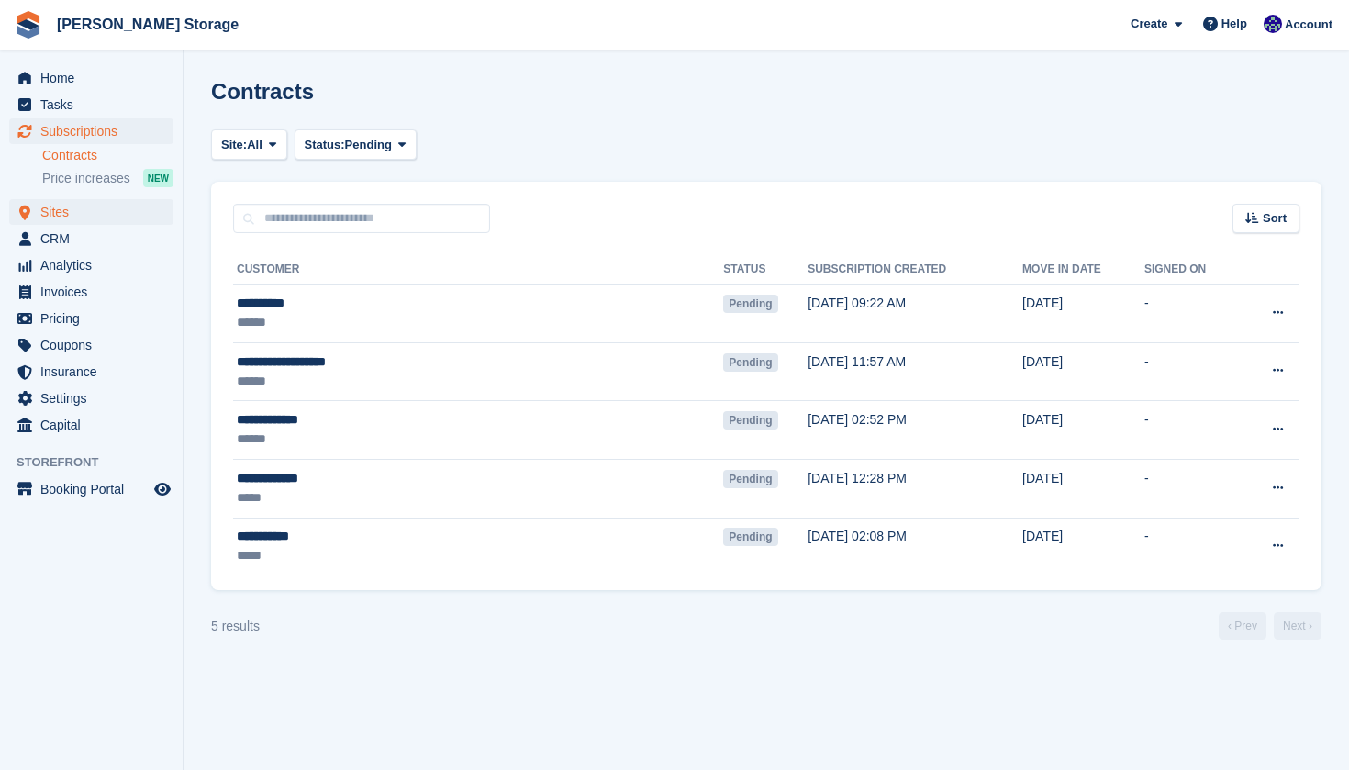
click at [89, 217] on span "Sites" at bounding box center [95, 212] width 110 height 26
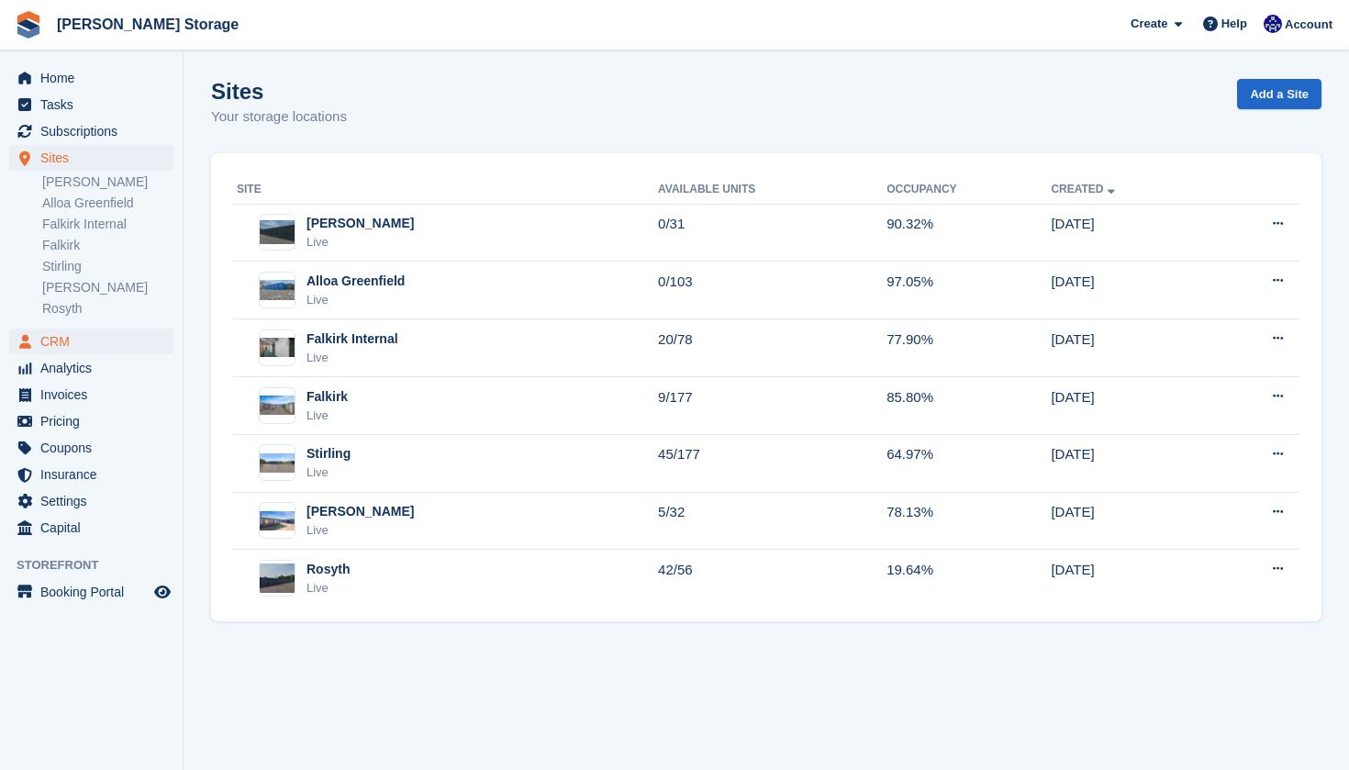
click at [73, 340] on span "CRM" at bounding box center [95, 342] width 110 height 26
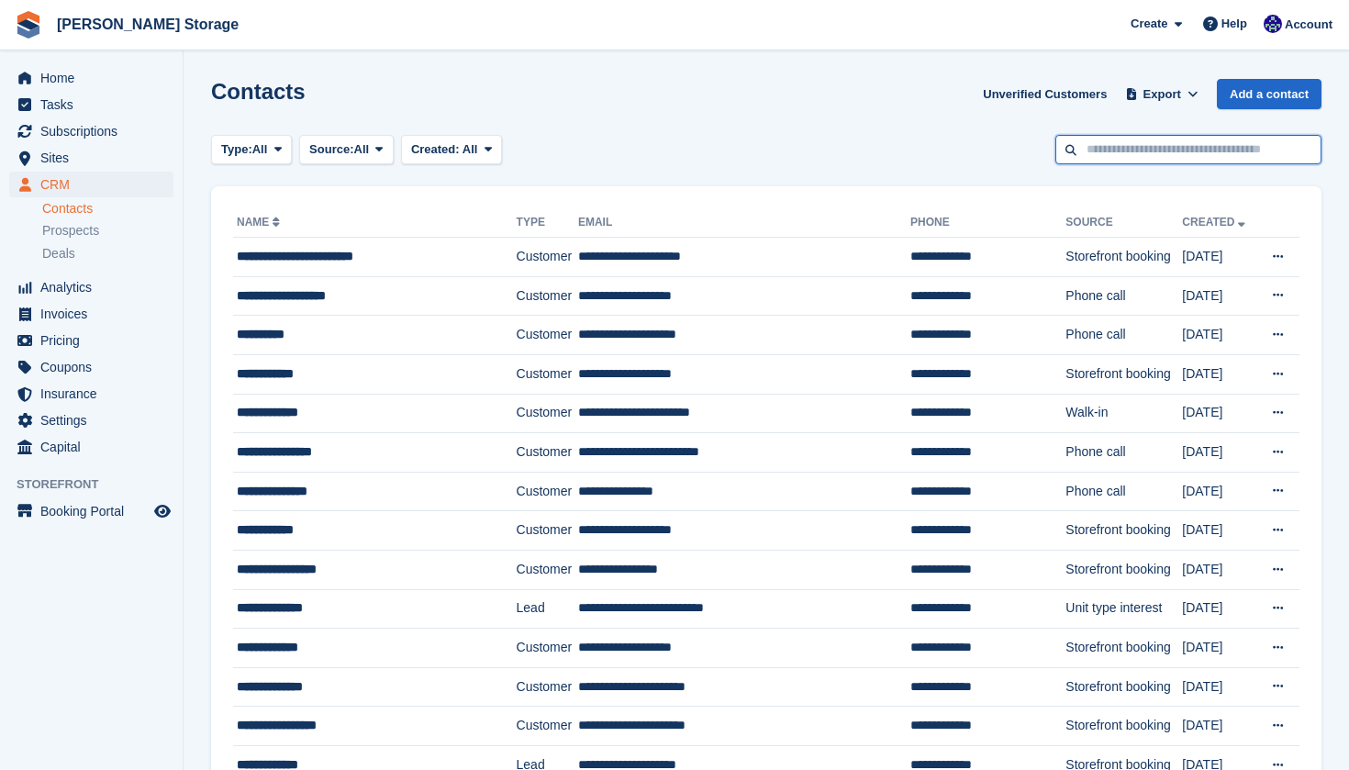
click at [1141, 161] on input "text" at bounding box center [1188, 150] width 266 height 30
type input "******"
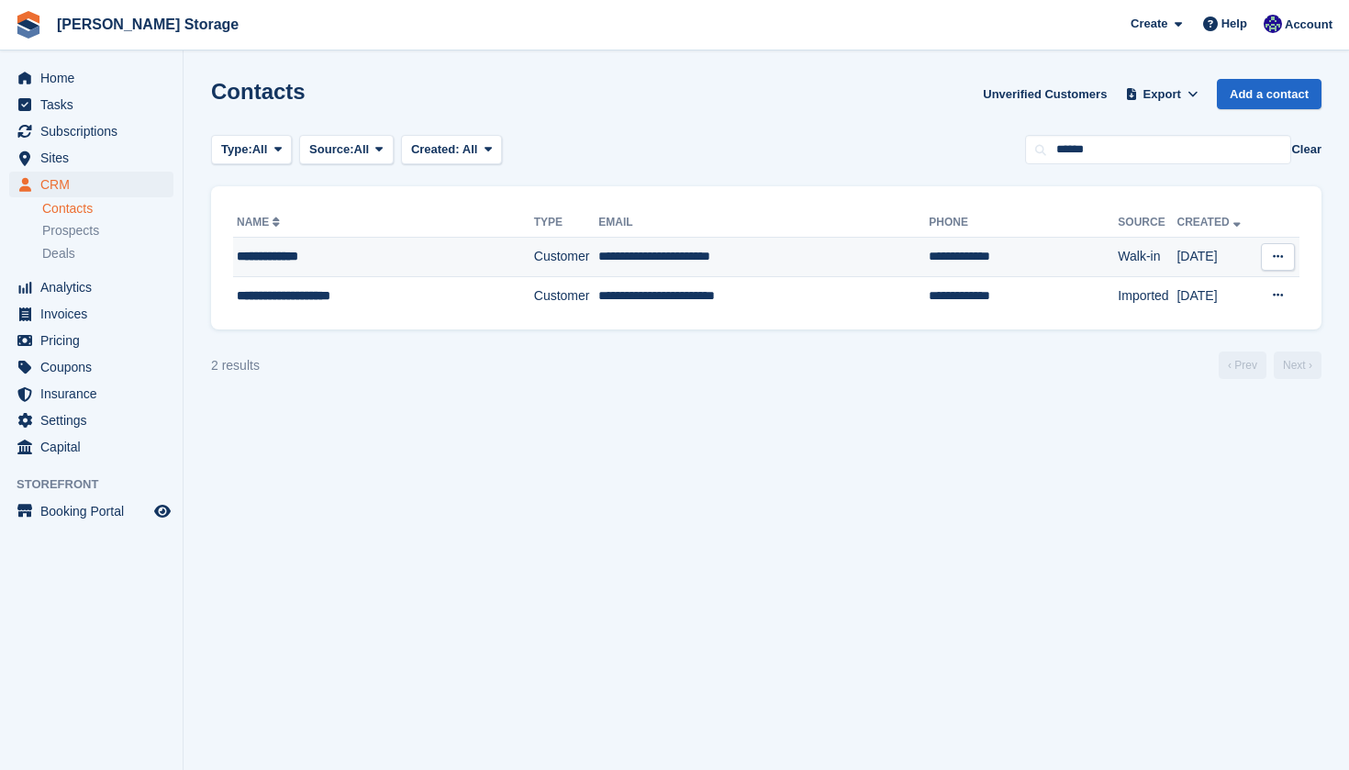
click at [358, 259] on div "**********" at bounding box center [364, 256] width 255 height 19
